Goal: Information Seeking & Learning: Learn about a topic

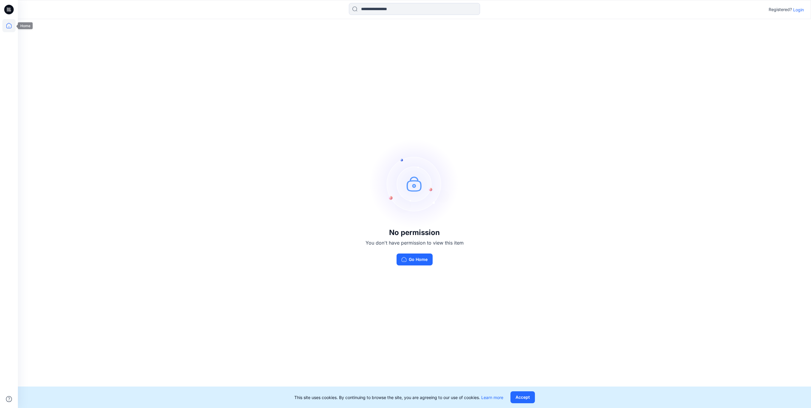
click at [8, 25] on icon at bounding box center [8, 25] width 13 height 13
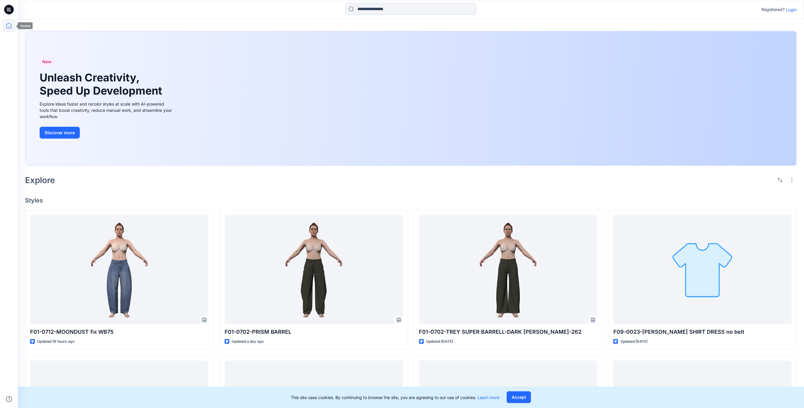
click at [10, 26] on icon at bounding box center [8, 25] width 13 height 13
click at [7, 10] on icon at bounding box center [9, 10] width 10 height 10
click at [5, 24] on icon at bounding box center [8, 25] width 13 height 13
click at [794, 9] on p "Login" at bounding box center [792, 10] width 11 height 6
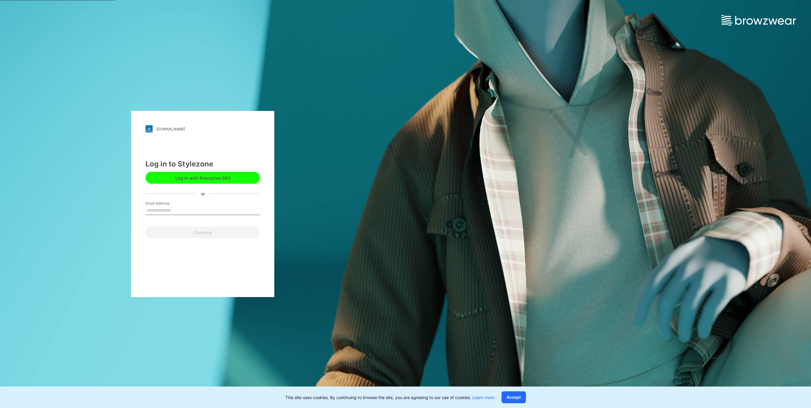
click at [161, 209] on input "Email Address" at bounding box center [202, 210] width 114 height 9
type input "**********"
click at [163, 232] on button "Continue" at bounding box center [202, 232] width 114 height 12
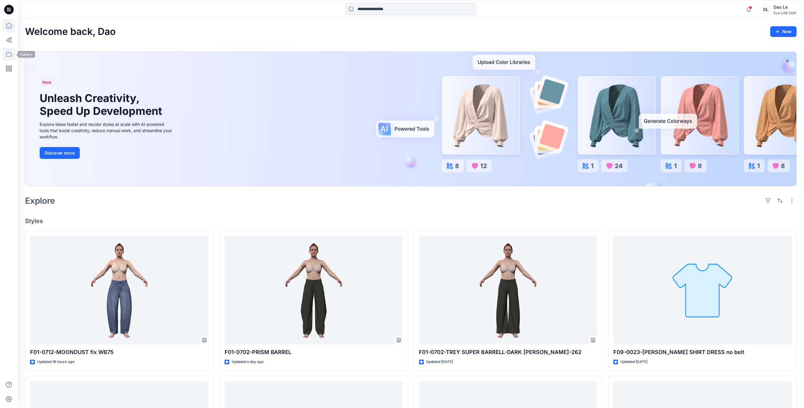
click at [7, 52] on icon at bounding box center [8, 54] width 5 height 5
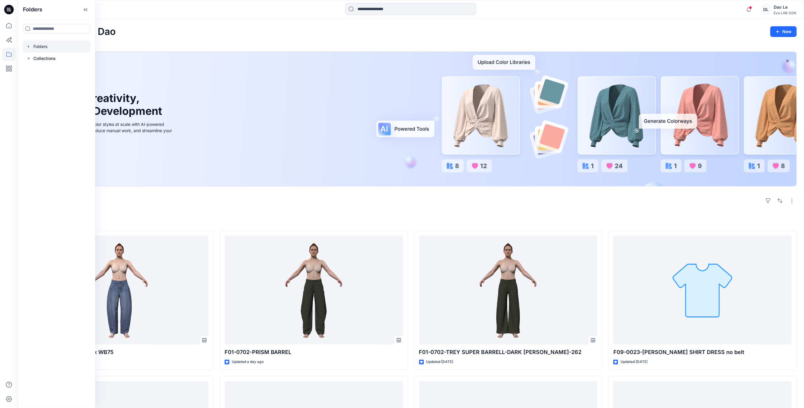
click at [42, 45] on div at bounding box center [57, 47] width 68 height 12
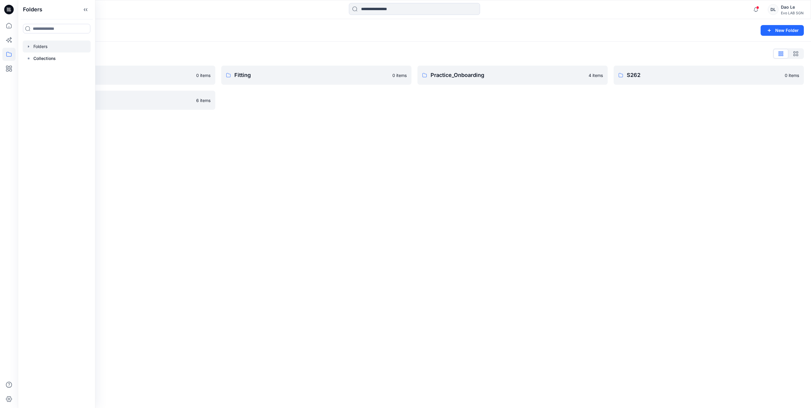
click at [257, 157] on div "Folders New Folder Folders List Fit Women 0 items Test 6 items Fitting 0 items …" at bounding box center [414, 213] width 793 height 389
click at [645, 67] on link "S262 0 items" at bounding box center [708, 75] width 190 height 19
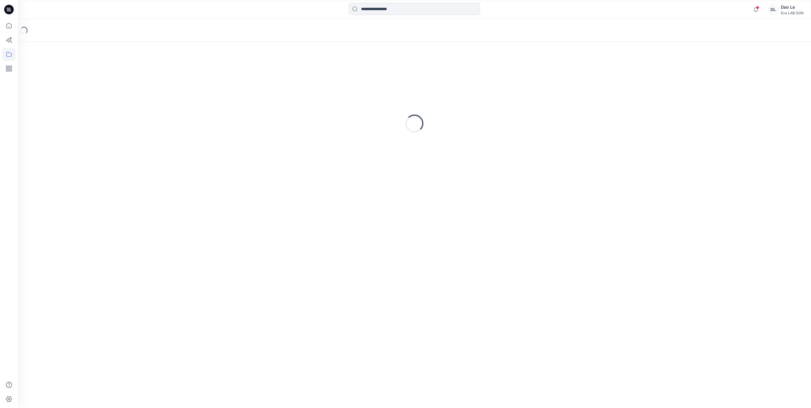
click at [645, 67] on div "Loading..." at bounding box center [414, 123] width 779 height 149
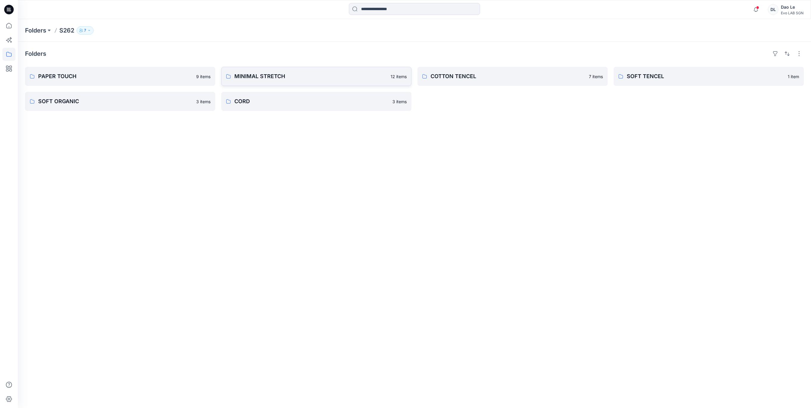
click at [254, 79] on p "MINIMAL STRETCH" at bounding box center [310, 76] width 153 height 8
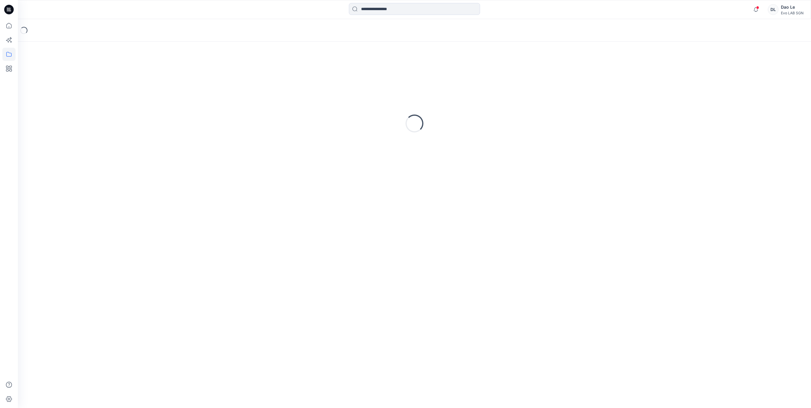
click at [254, 79] on div "Loading..." at bounding box center [414, 123] width 779 height 149
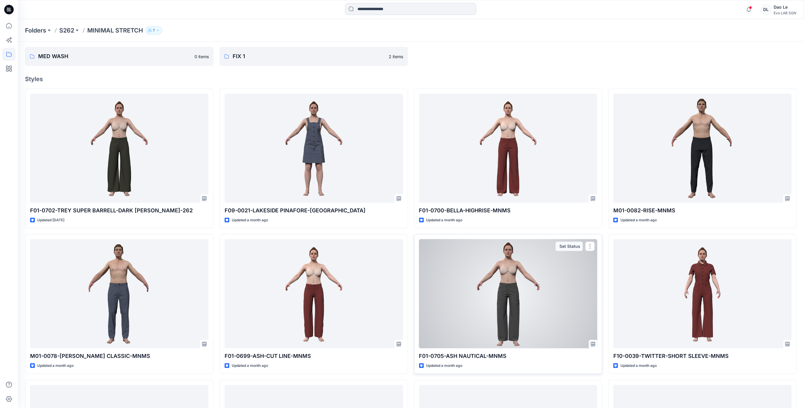
scroll to position [19, 0]
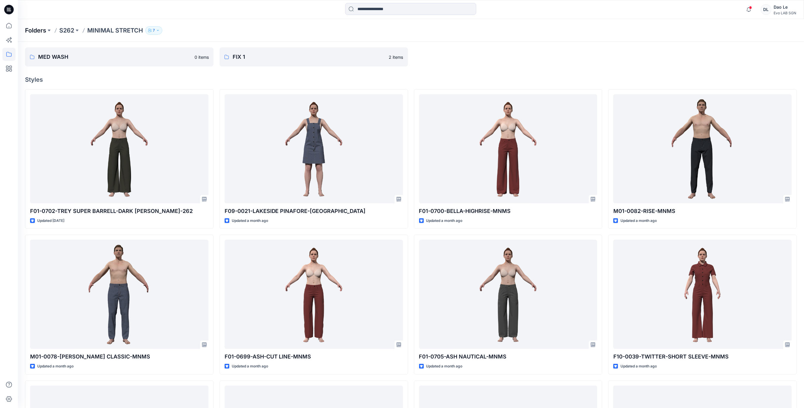
click at [37, 33] on p "Folders" at bounding box center [35, 30] width 21 height 8
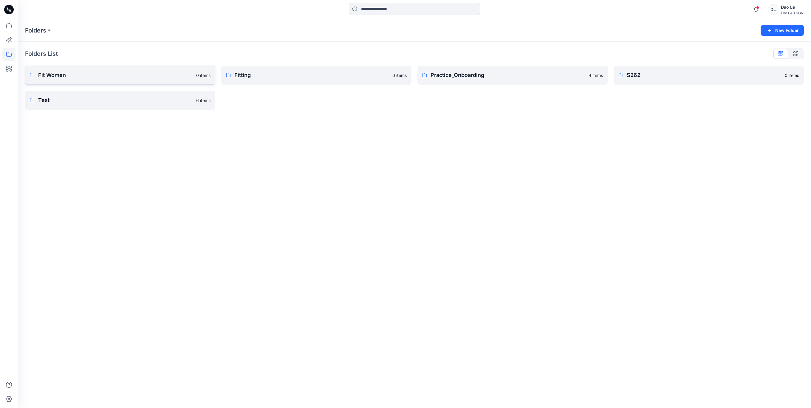
click at [91, 77] on p "Fit Women" at bounding box center [115, 75] width 154 height 8
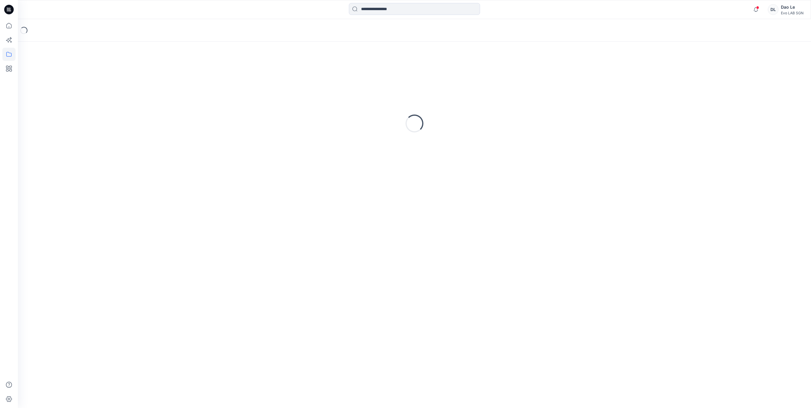
click at [91, 77] on div "Loading..." at bounding box center [414, 123] width 779 height 149
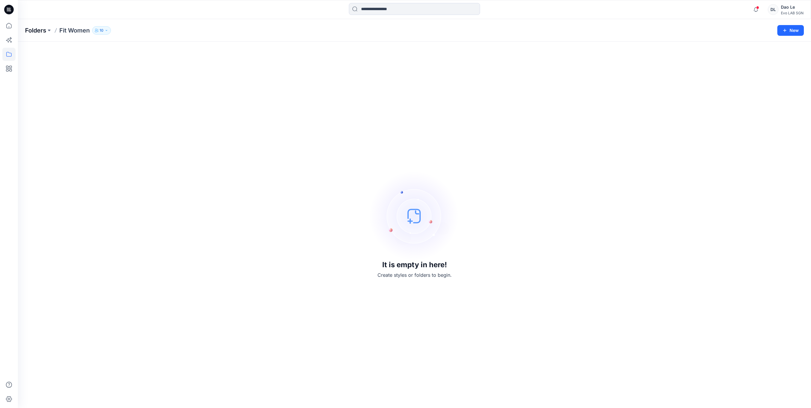
drag, startPoint x: 91, startPoint y: 77, endPoint x: 41, endPoint y: 32, distance: 67.1
click at [41, 32] on p "Folders" at bounding box center [35, 30] width 21 height 8
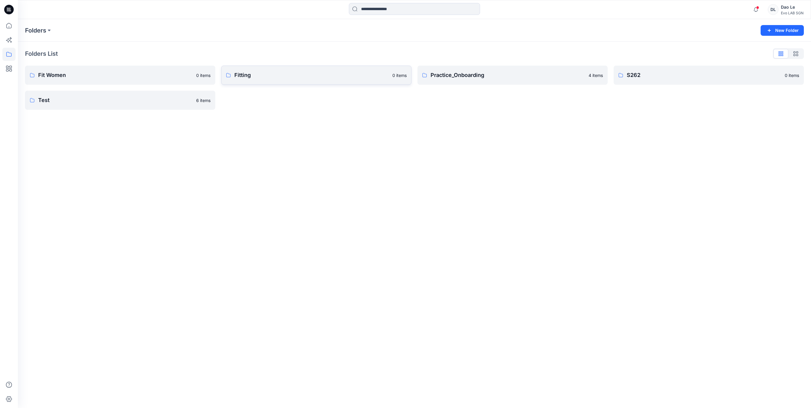
click at [291, 77] on p "Fitting" at bounding box center [311, 75] width 154 height 8
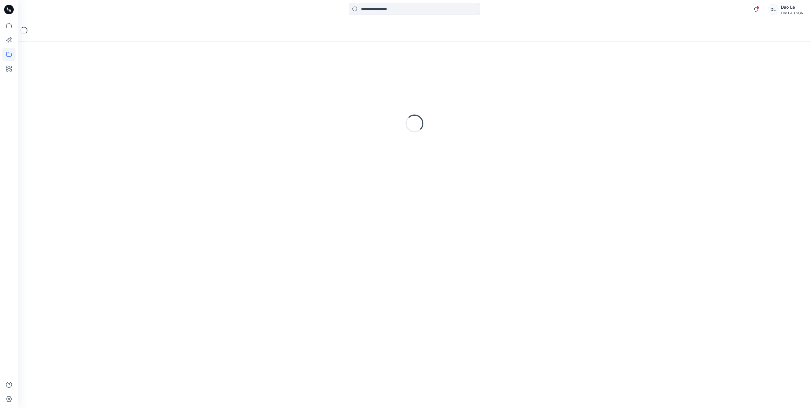
click at [291, 77] on div "Loading..." at bounding box center [414, 123] width 779 height 149
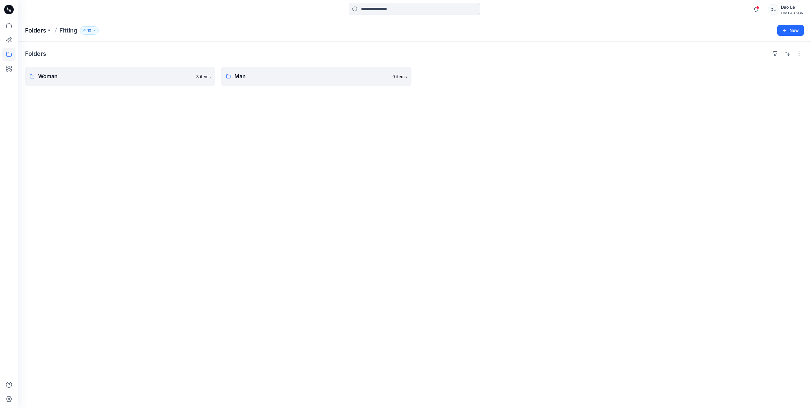
click at [37, 30] on p "Folders" at bounding box center [35, 30] width 21 height 8
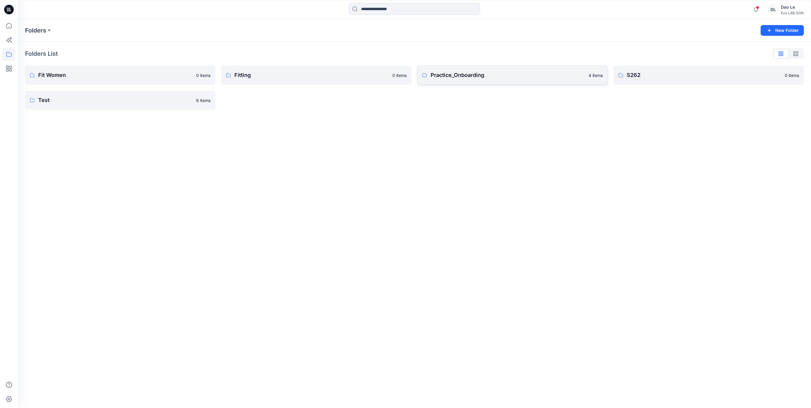
click at [478, 78] on p "Practice_Onboarding" at bounding box center [507, 75] width 154 height 8
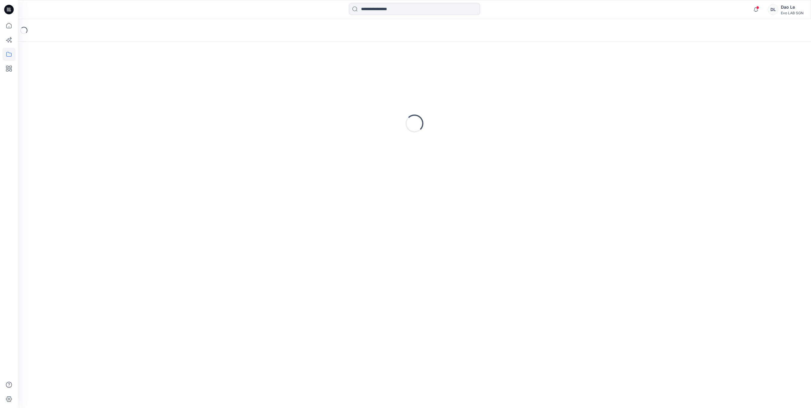
click at [478, 78] on div "Loading..." at bounding box center [414, 123] width 779 height 149
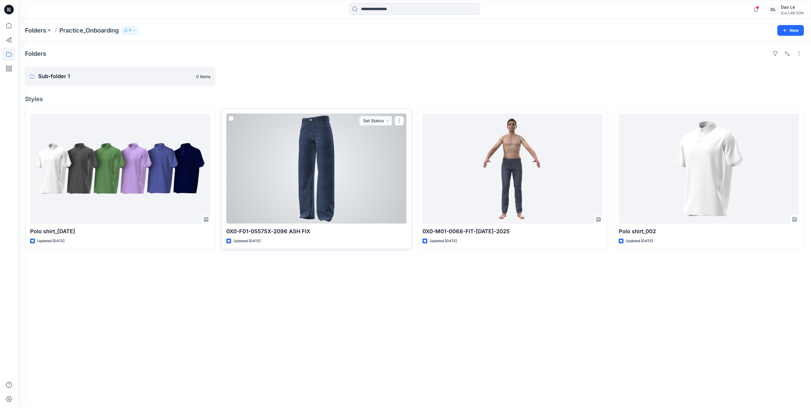
click at [339, 195] on div at bounding box center [316, 169] width 180 height 110
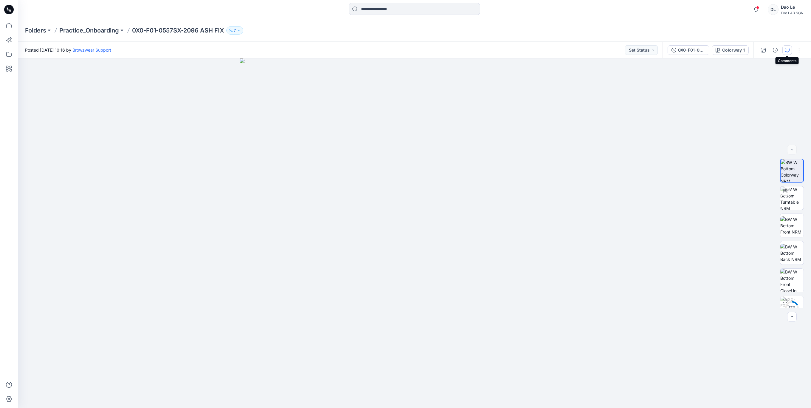
click at [787, 50] on icon "button" at bounding box center [786, 50] width 5 height 5
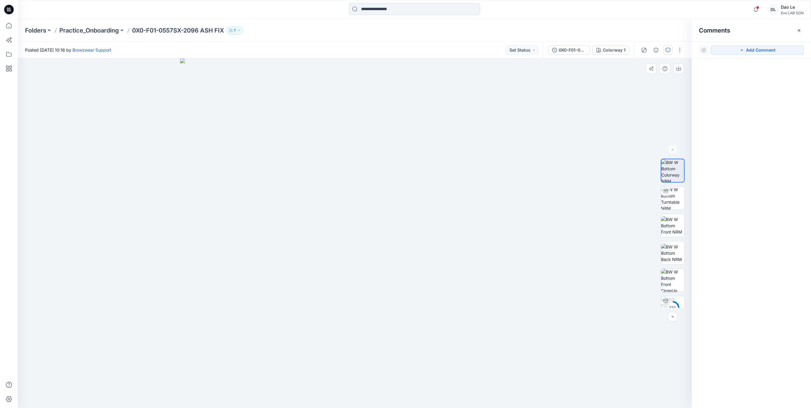
drag, startPoint x: 486, startPoint y: 302, endPoint x: 454, endPoint y: 302, distance: 32.8
drag, startPoint x: 478, startPoint y: 317, endPoint x: 513, endPoint y: 318, distance: 35.2
click at [513, 318] on img at bounding box center [355, 233] width 350 height 350
drag, startPoint x: 379, startPoint y: 364, endPoint x: 410, endPoint y: 364, distance: 31.3
click at [410, 364] on img at bounding box center [355, 233] width 350 height 350
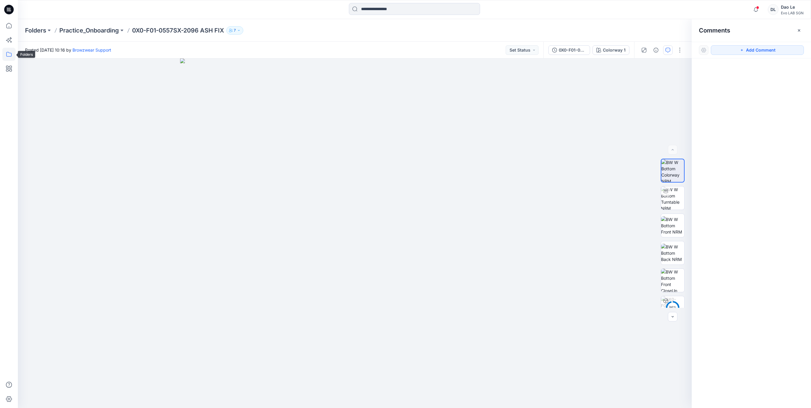
click at [4, 54] on icon at bounding box center [8, 54] width 13 height 13
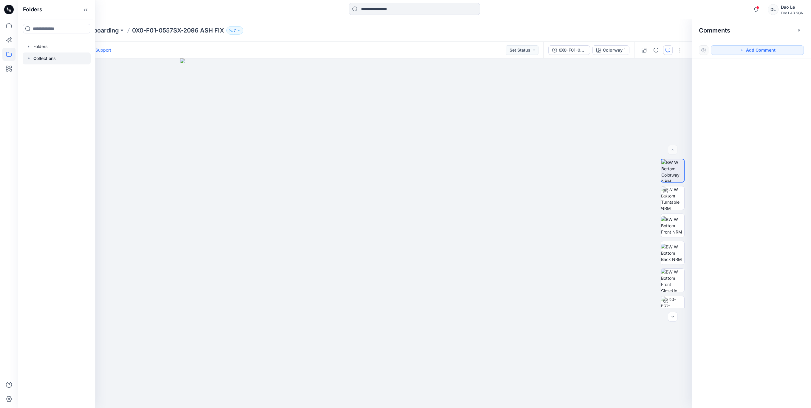
click at [43, 55] on p "Collections" at bounding box center [44, 58] width 22 height 7
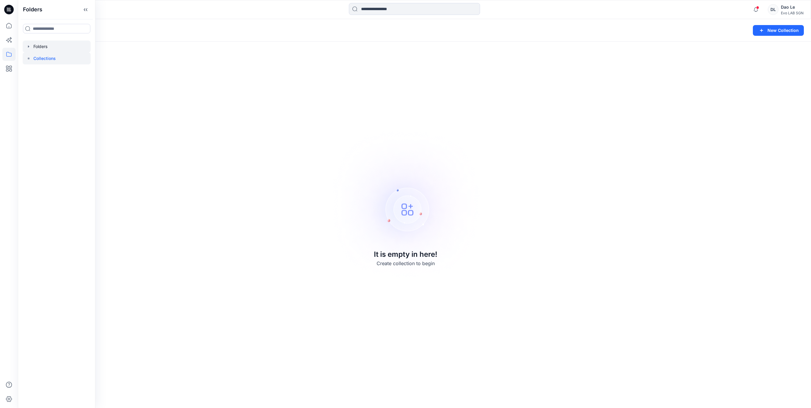
click at [43, 44] on div at bounding box center [57, 47] width 68 height 12
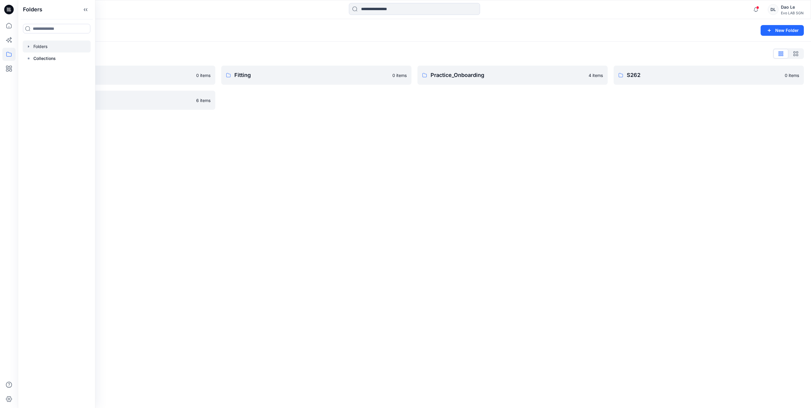
click at [530, 191] on div "Folders New Folder Folders List Fit Women 0 items Test 6 items Fitting 0 items …" at bounding box center [414, 213] width 793 height 389
click at [96, 98] on p "Test" at bounding box center [115, 100] width 154 height 8
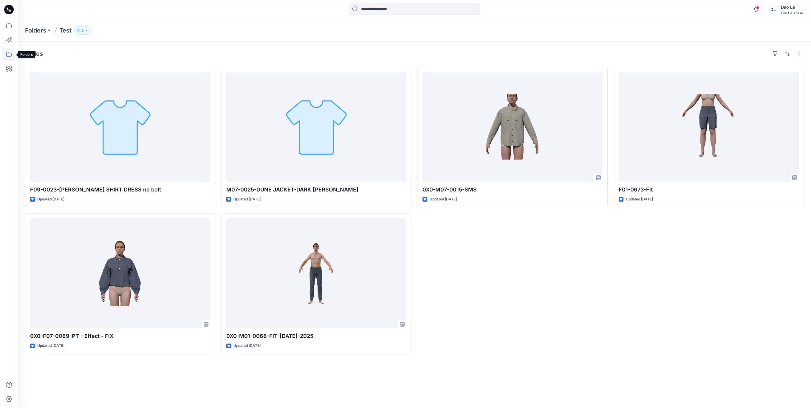
click at [6, 53] on icon at bounding box center [8, 54] width 13 height 13
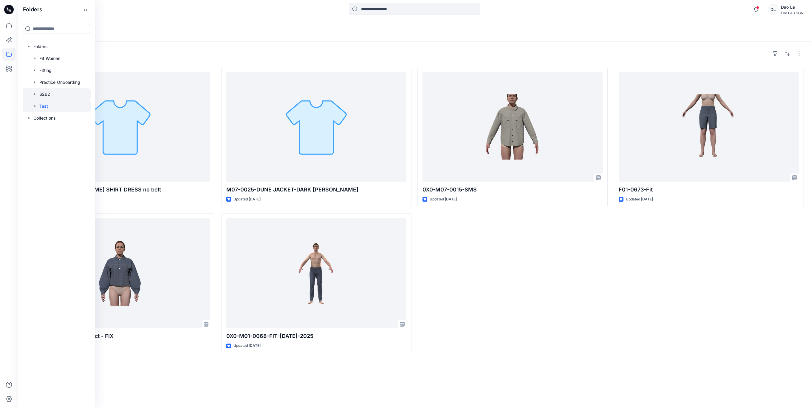
click at [46, 92] on div at bounding box center [57, 94] width 68 height 12
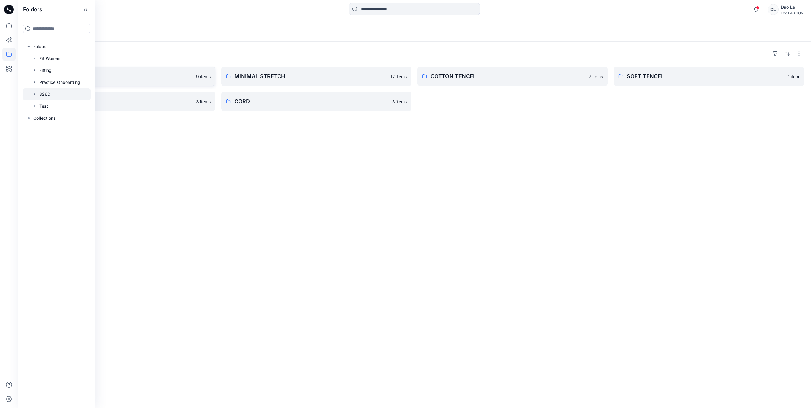
click at [123, 74] on p "PAPER TOUCH" at bounding box center [115, 76] width 154 height 8
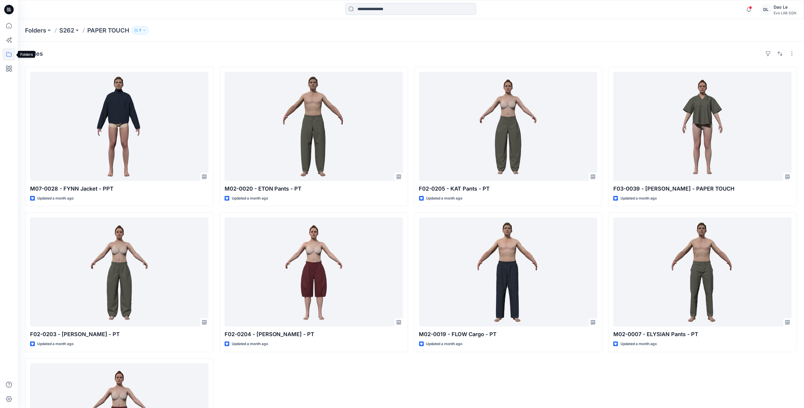
click at [8, 49] on icon at bounding box center [8, 54] width 13 height 13
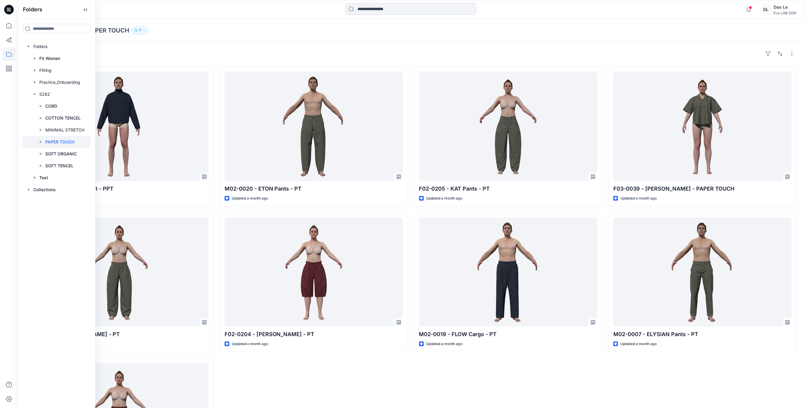
click at [131, 52] on div "Styles" at bounding box center [411, 54] width 772 height 10
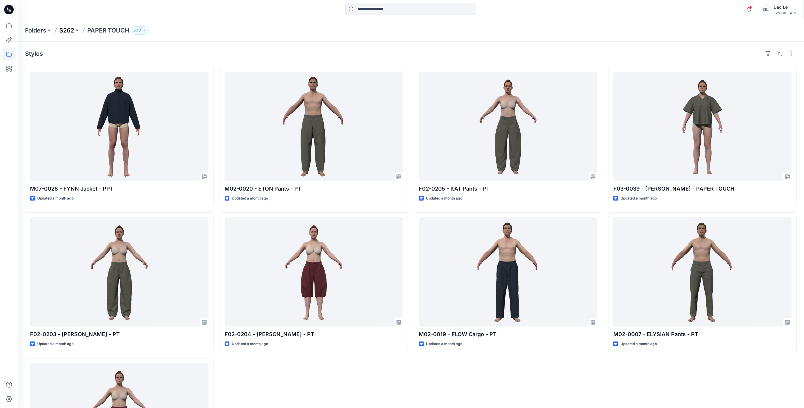
click at [64, 31] on p "S262" at bounding box center [66, 30] width 15 height 8
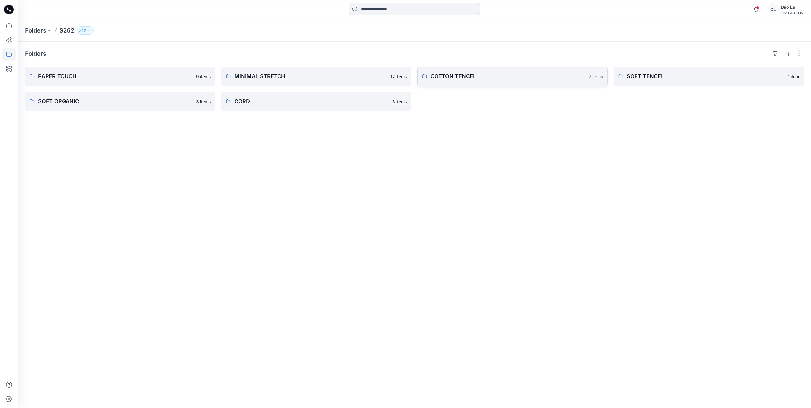
click at [454, 72] on p "COTTON TENCEL" at bounding box center [507, 76] width 155 height 8
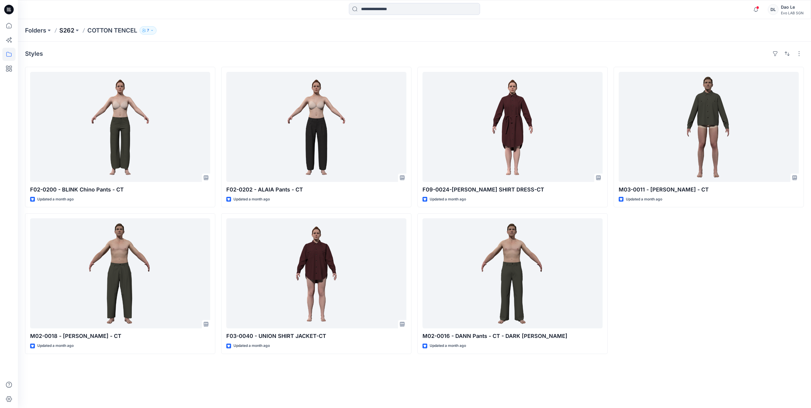
click at [67, 29] on p "S262" at bounding box center [66, 30] width 15 height 8
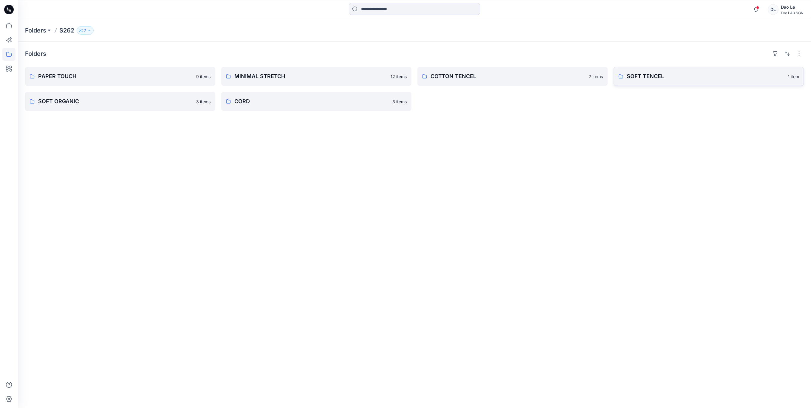
click at [638, 76] on p "SOFT TENCEL" at bounding box center [705, 76] width 157 height 8
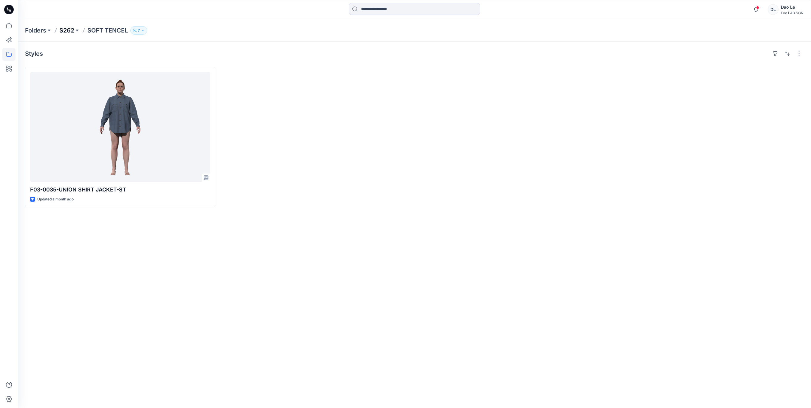
click at [70, 28] on p "S262" at bounding box center [66, 30] width 15 height 8
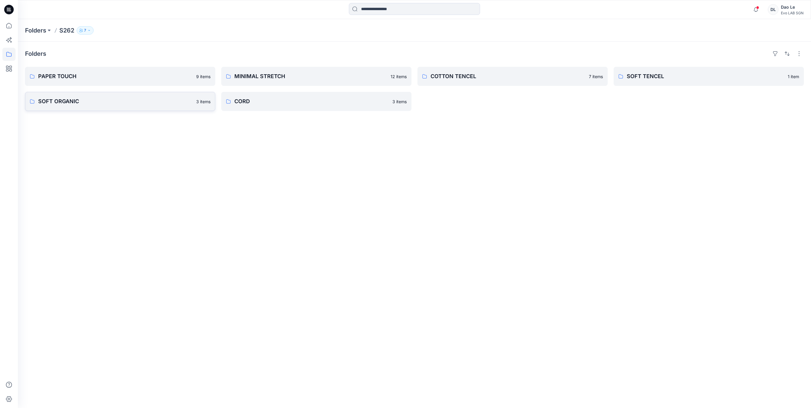
click at [54, 99] on p "SOFT ORGANIC" at bounding box center [115, 101] width 154 height 8
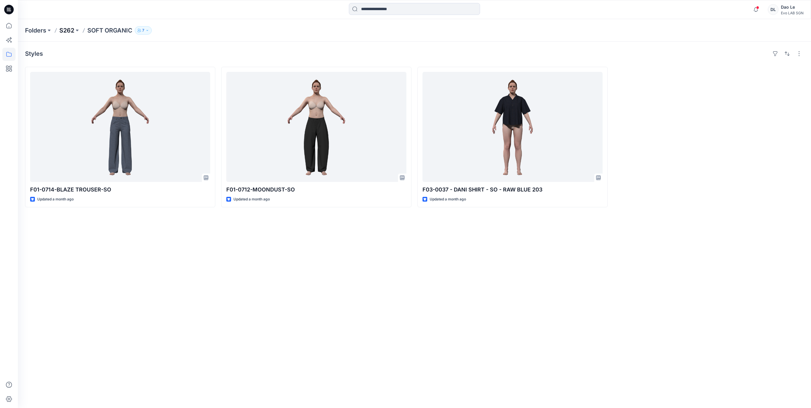
click at [69, 32] on p "S262" at bounding box center [66, 30] width 15 height 8
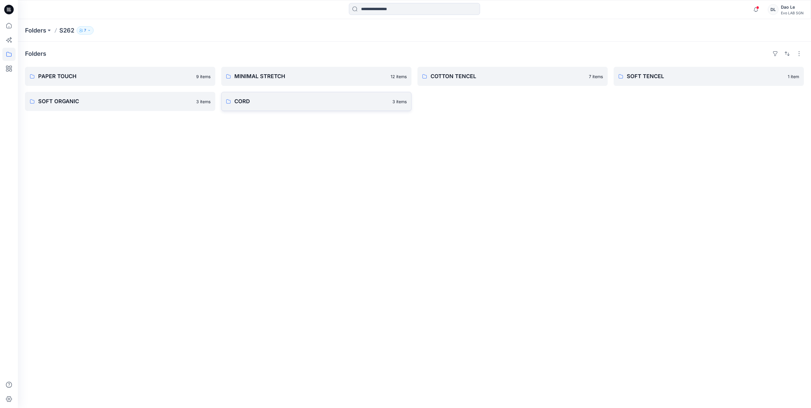
click at [251, 97] on p "CORD" at bounding box center [311, 101] width 154 height 8
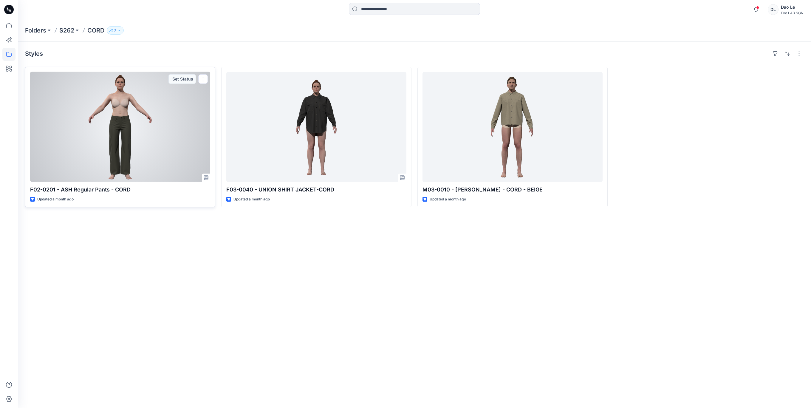
click at [108, 147] on div at bounding box center [120, 127] width 180 height 110
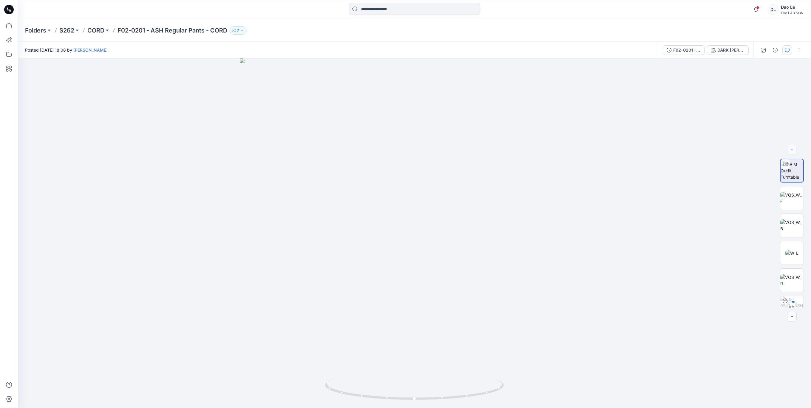
click at [784, 52] on button "button" at bounding box center [787, 50] width 10 height 10
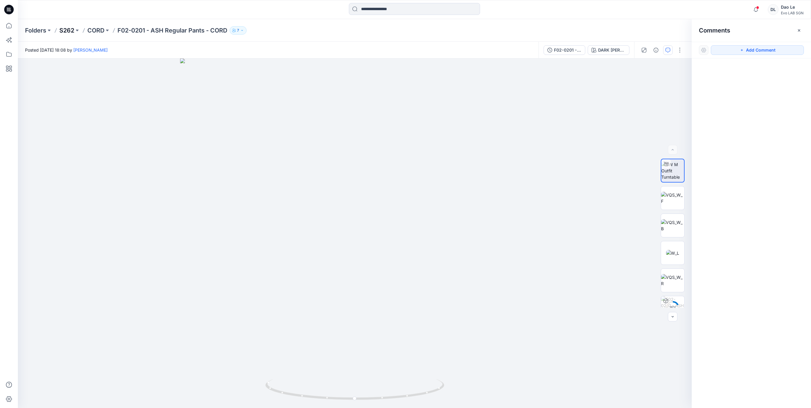
click at [68, 30] on p "S262" at bounding box center [66, 30] width 15 height 8
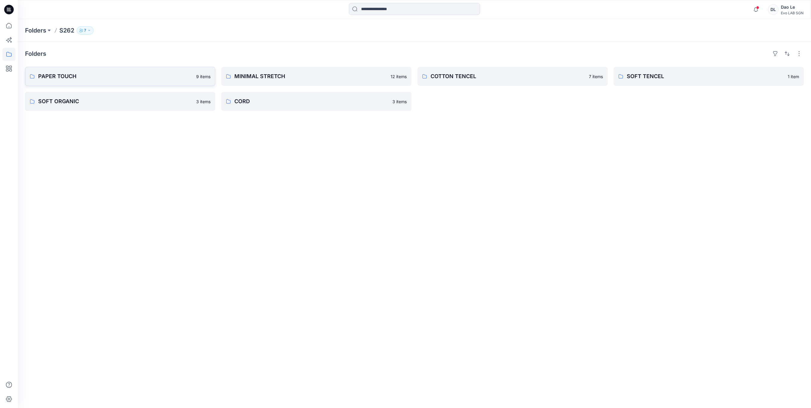
click at [98, 72] on p "PAPER TOUCH" at bounding box center [115, 76] width 154 height 8
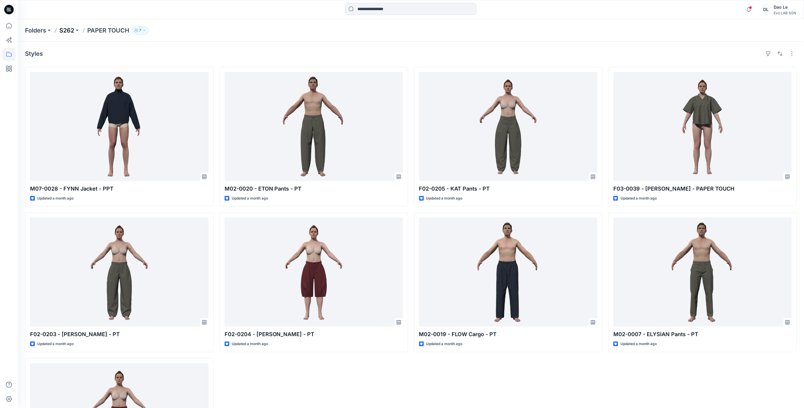
click at [68, 33] on p "S262" at bounding box center [66, 30] width 15 height 8
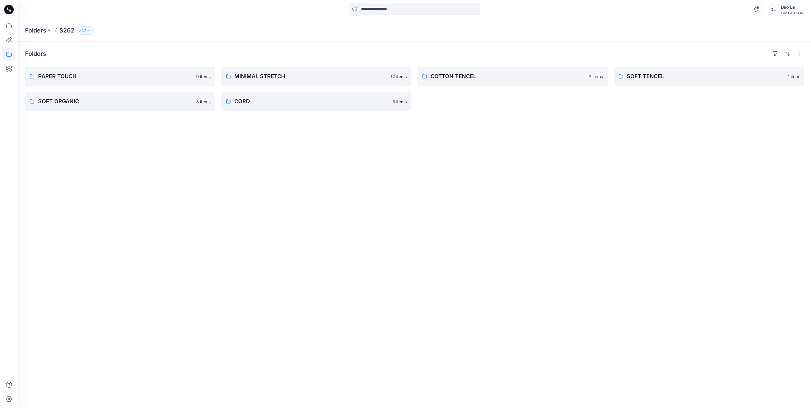
click at [284, 218] on div "Folders PAPER TOUCH 9 items SOFT ORGANIC 3 items MINIMAL STRETCH 12 items CORD …" at bounding box center [414, 225] width 793 height 366
drag, startPoint x: 340, startPoint y: 209, endPoint x: 422, endPoint y: 253, distance: 93.2
click at [340, 209] on div "Folders PAPER TOUCH 9 items SOFT ORGANIC 3 items MINIMAL STRETCH 12 items CORD …" at bounding box center [414, 225] width 793 height 366
click at [457, 179] on div "Folders PAPER TOUCH 9 items SOFT ORGANIC 3 items MINIMAL STRETCH 12 items CORD …" at bounding box center [414, 225] width 793 height 366
drag, startPoint x: 457, startPoint y: 179, endPoint x: 663, endPoint y: 137, distance: 210.2
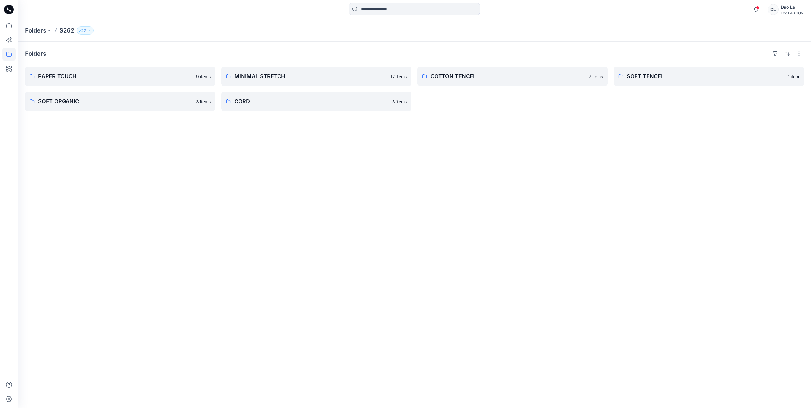
click at [590, 191] on div "Folders PAPER TOUCH 9 items SOFT ORGANIC 3 items MINIMAL STRETCH 12 items CORD …" at bounding box center [414, 225] width 793 height 366
click at [289, 80] on p "MINIMAL STRETCH" at bounding box center [310, 76] width 153 height 8
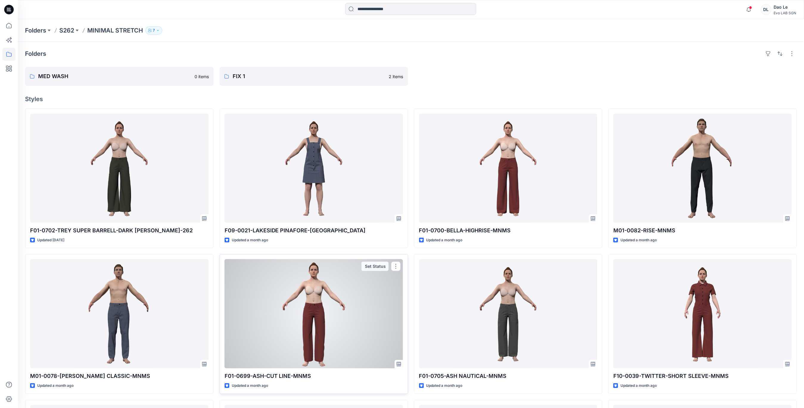
click at [314, 306] on div at bounding box center [314, 313] width 179 height 109
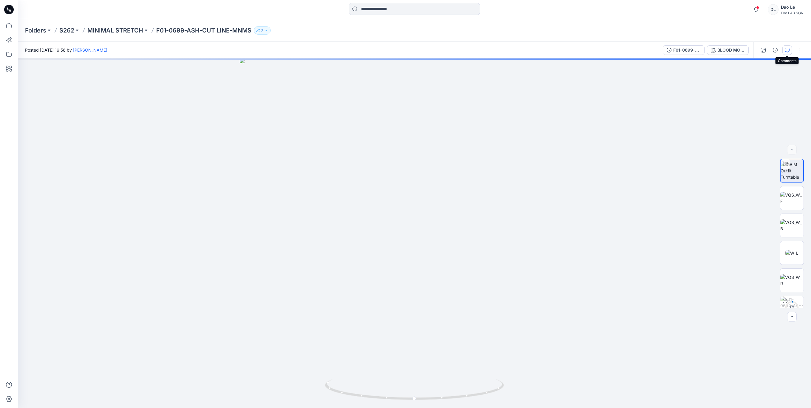
click at [785, 52] on icon "button" at bounding box center [786, 50] width 5 height 5
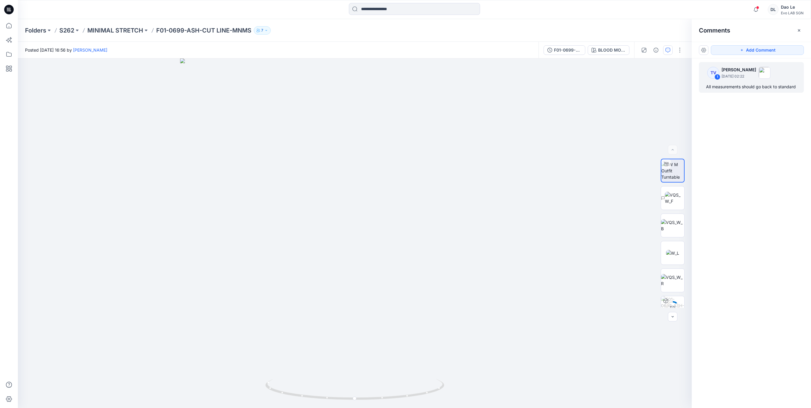
click at [746, 86] on div "All measurements should go back to standard" at bounding box center [751, 86] width 91 height 7
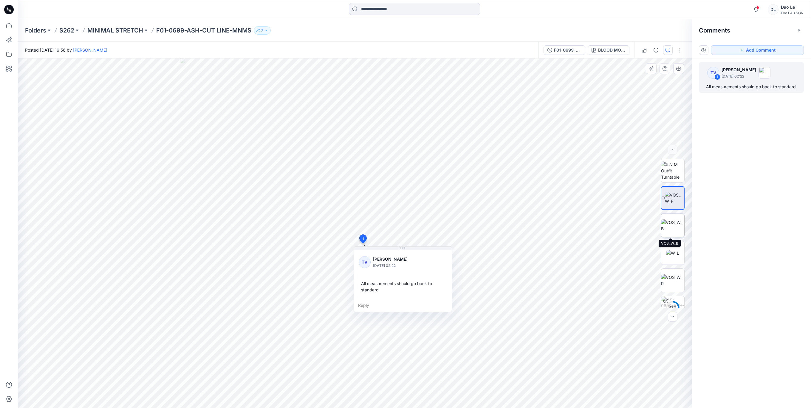
click at [670, 220] on img at bounding box center [672, 225] width 23 height 13
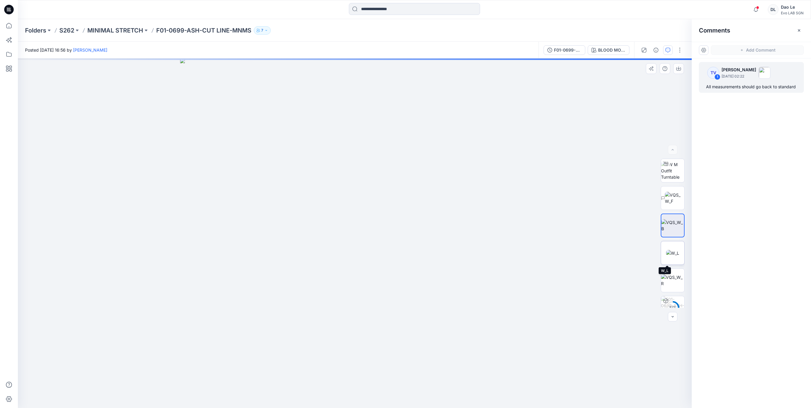
click at [667, 256] on img at bounding box center [672, 253] width 13 height 6
click at [668, 280] on img at bounding box center [672, 280] width 23 height 13
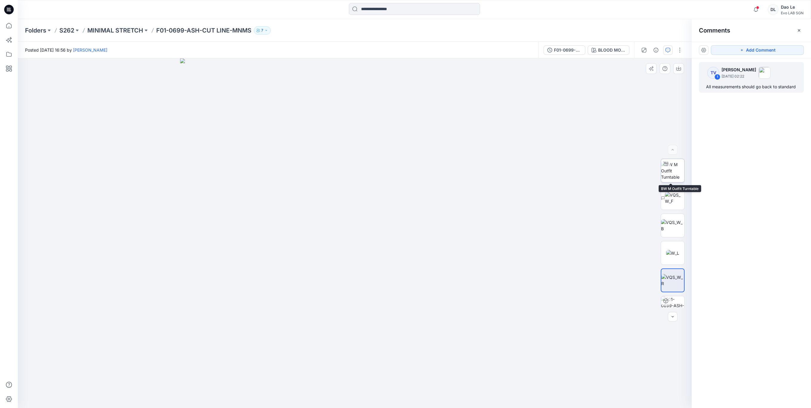
click at [675, 169] on img at bounding box center [672, 170] width 23 height 19
